Goal: Transaction & Acquisition: Purchase product/service

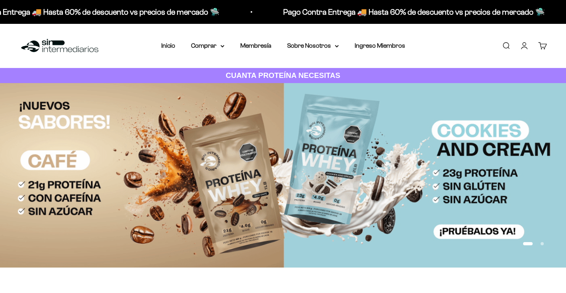
type input "[EMAIL_ADDRESS][DOMAIN_NAME]"
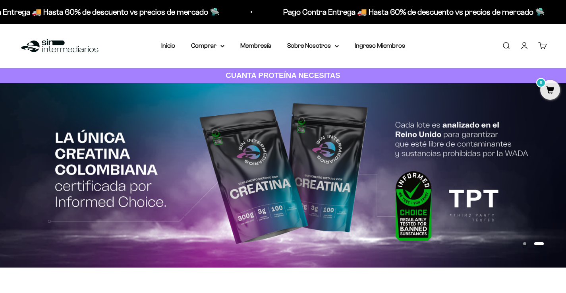
click at [526, 44] on link "Iniciar sesión" at bounding box center [524, 45] width 9 height 9
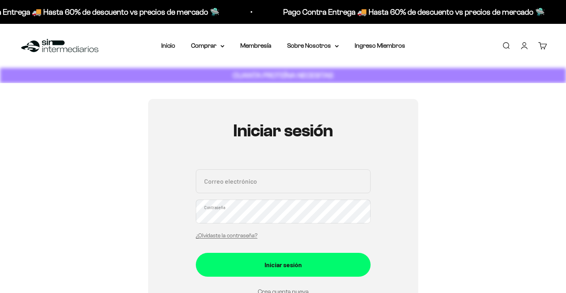
type input "[EMAIL_ADDRESS][DOMAIN_NAME]"
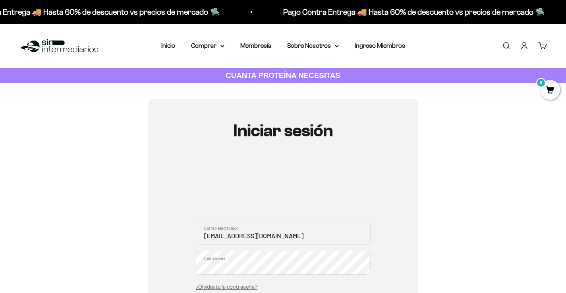
scroll to position [104, 0]
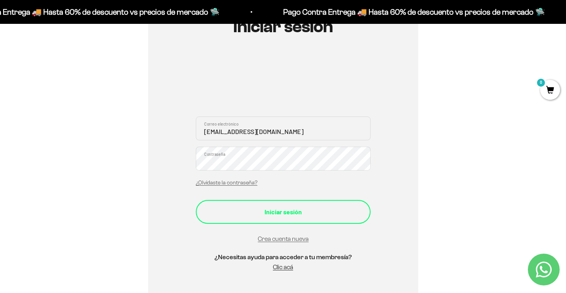
click at [302, 214] on div "Iniciar sesión" at bounding box center [283, 211] width 143 height 10
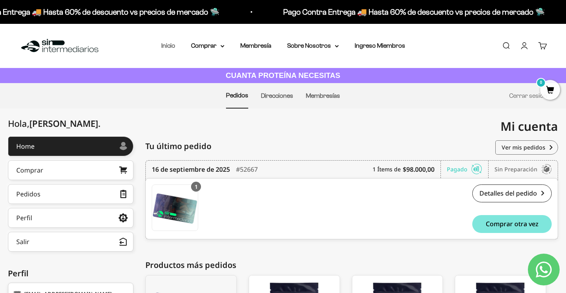
click at [168, 48] on link "Inicio" at bounding box center [168, 45] width 14 height 7
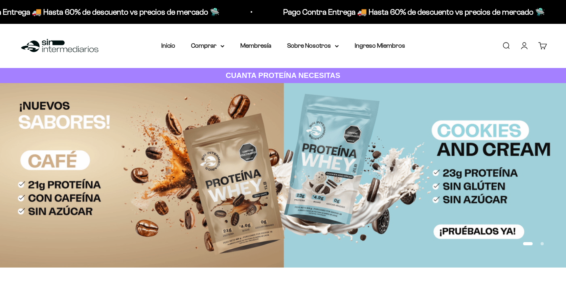
type input "[EMAIL_ADDRESS][DOMAIN_NAME]"
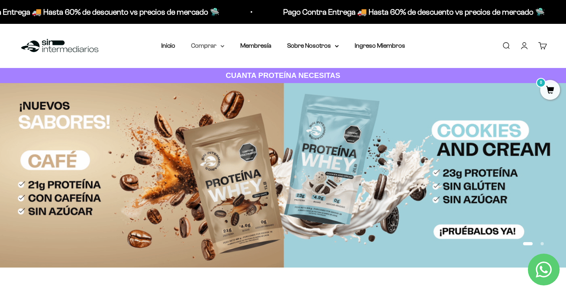
click at [214, 45] on summary "Comprar" at bounding box center [207, 45] width 33 height 10
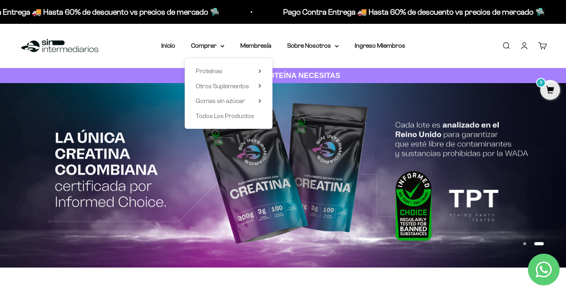
click at [524, 243] on button "Ir al artículo 1" at bounding box center [524, 243] width 3 height 3
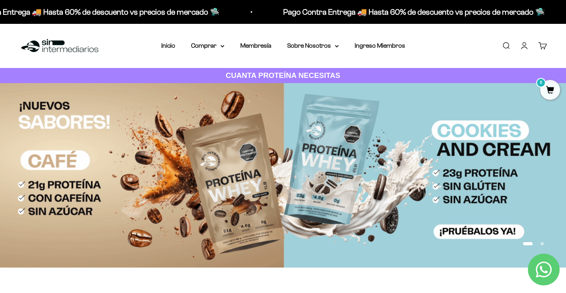
click at [445, 199] on img at bounding box center [283, 175] width 566 height 184
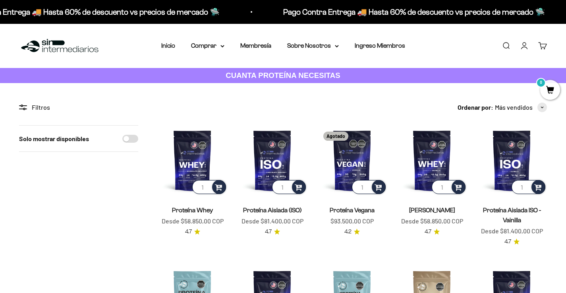
type input "[EMAIL_ADDRESS][DOMAIN_NAME]"
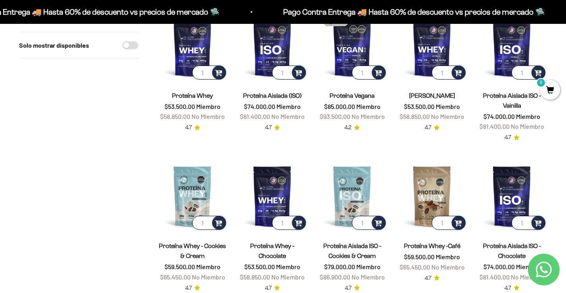
scroll to position [112, 0]
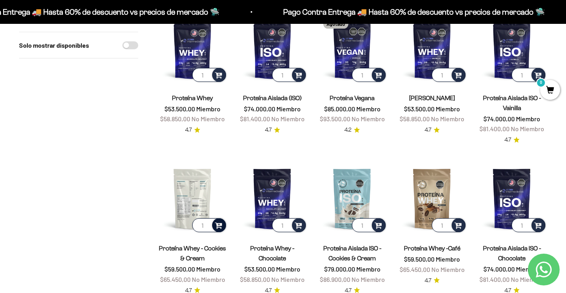
click at [217, 225] on span at bounding box center [219, 224] width 8 height 9
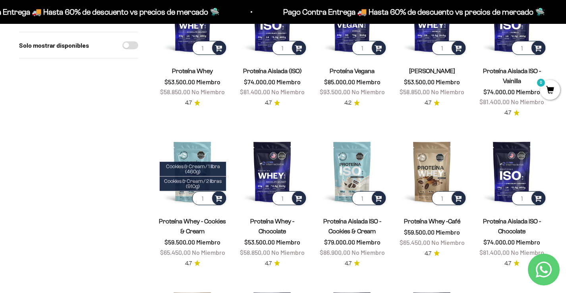
scroll to position [139, 0]
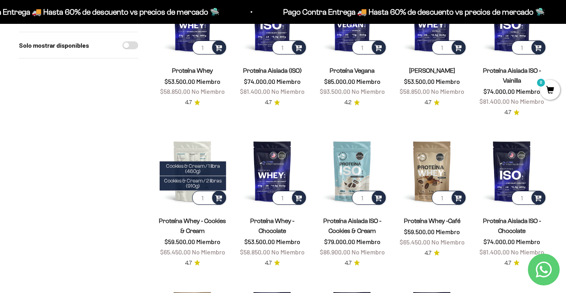
click at [187, 151] on img at bounding box center [192, 171] width 70 height 70
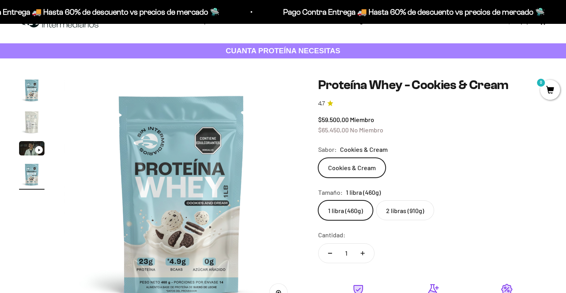
scroll to position [35, 0]
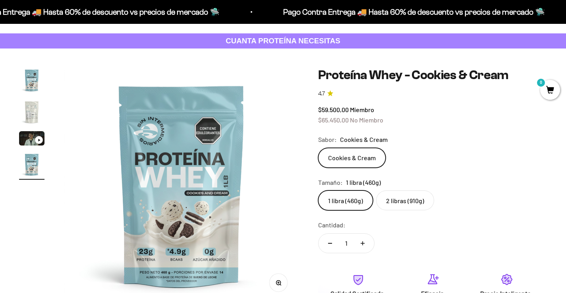
click at [417, 203] on label "2 libras (910g)" at bounding box center [405, 200] width 58 height 20
click at [318, 190] on input "2 libras (910g)" at bounding box center [318, 190] width 0 height 0
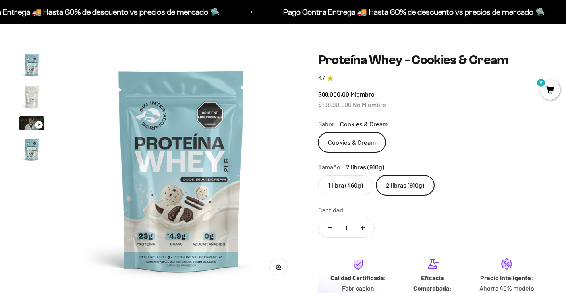
type input "[EMAIL_ADDRESS][DOMAIN_NAME]"
click at [354, 194] on label "1 libra (460g)" at bounding box center [345, 185] width 55 height 20
click at [318, 175] on input "1 libra (460g)" at bounding box center [318, 175] width 0 height 0
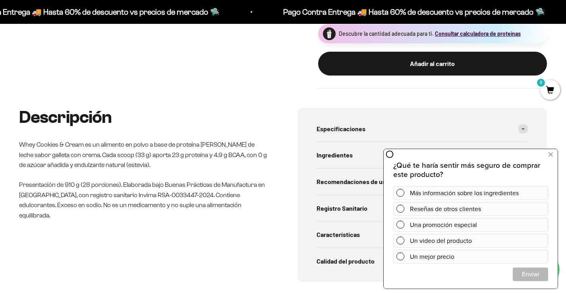
scroll to position [334, 0]
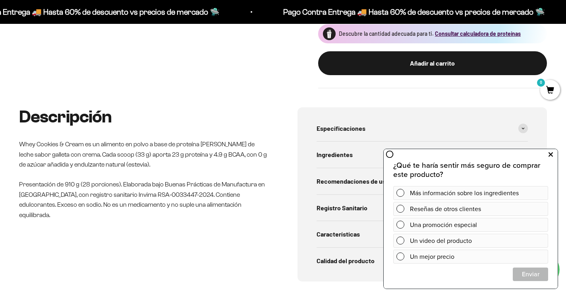
click at [553, 155] on button at bounding box center [550, 154] width 14 height 13
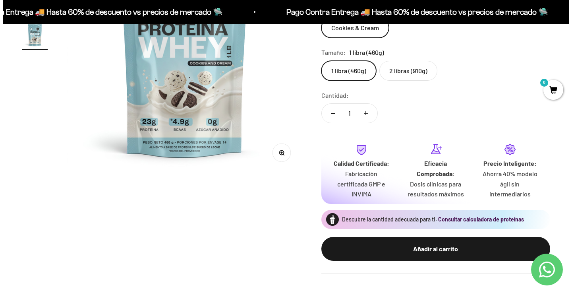
scroll to position [152, 0]
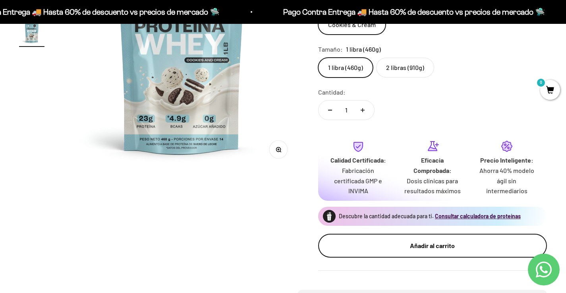
click at [409, 249] on div "Añadir al carrito" at bounding box center [432, 245] width 197 height 10
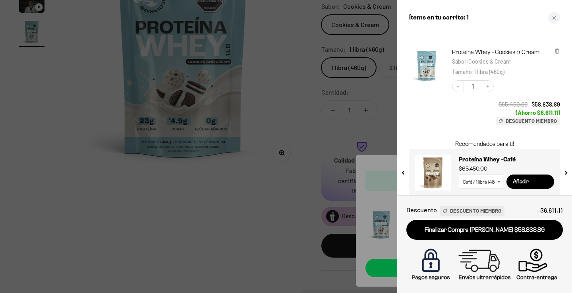
scroll to position [47, 0]
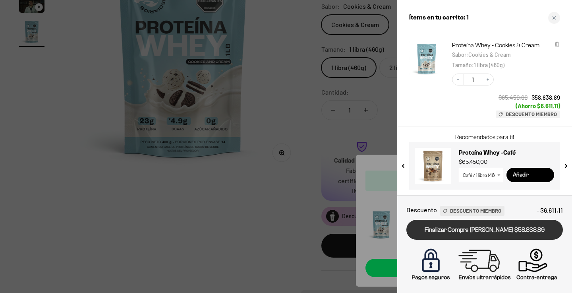
click at [523, 237] on link "Finalizar Compra [PERSON_NAME] $58.838,89" at bounding box center [484, 230] width 156 height 20
